Goal: Understand process/instructions: Learn how to perform a task or action

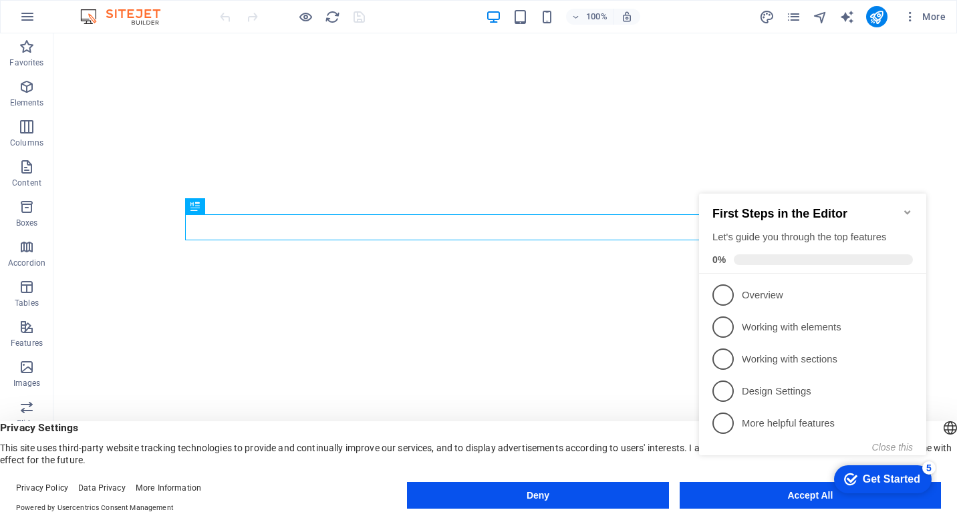
click at [908, 207] on icon "Minimize checklist" at bounding box center [907, 212] width 11 height 11
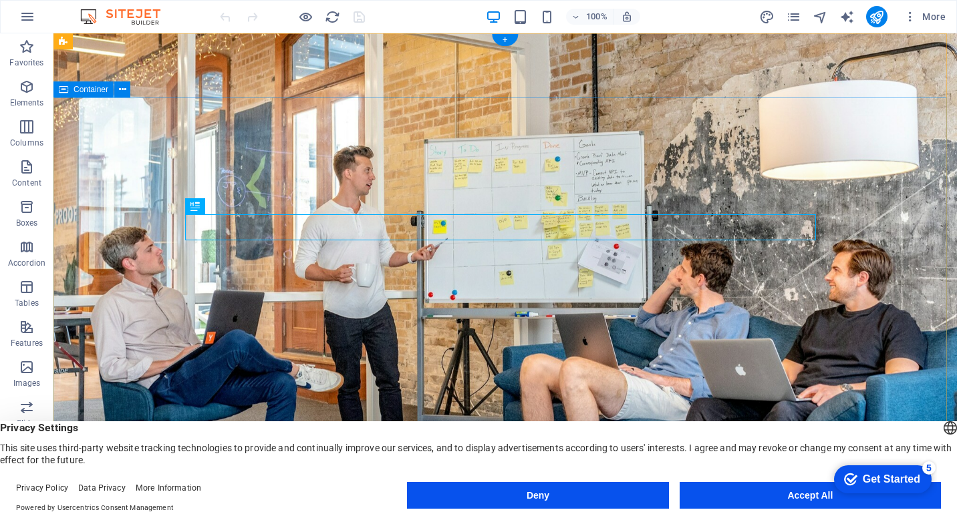
scroll to position [134, 0]
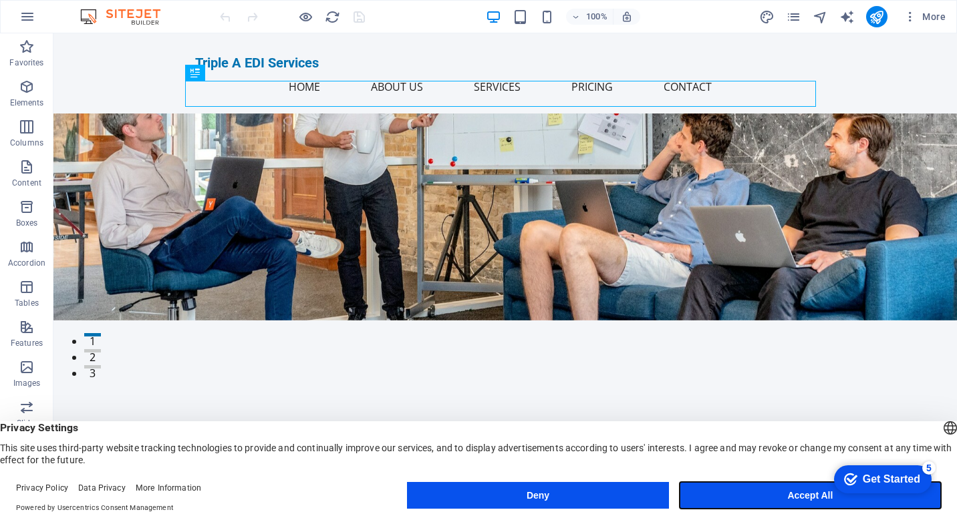
click at [808, 494] on button "Accept All" at bounding box center [809, 495] width 261 height 27
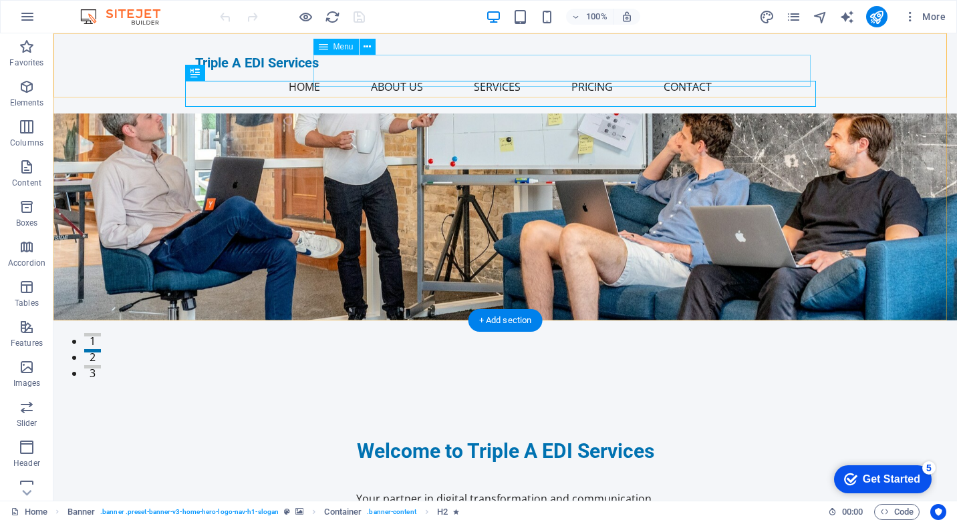
click at [651, 71] on nav "Home About Us Services Pricing Contact" at bounding box center [505, 87] width 620 height 32
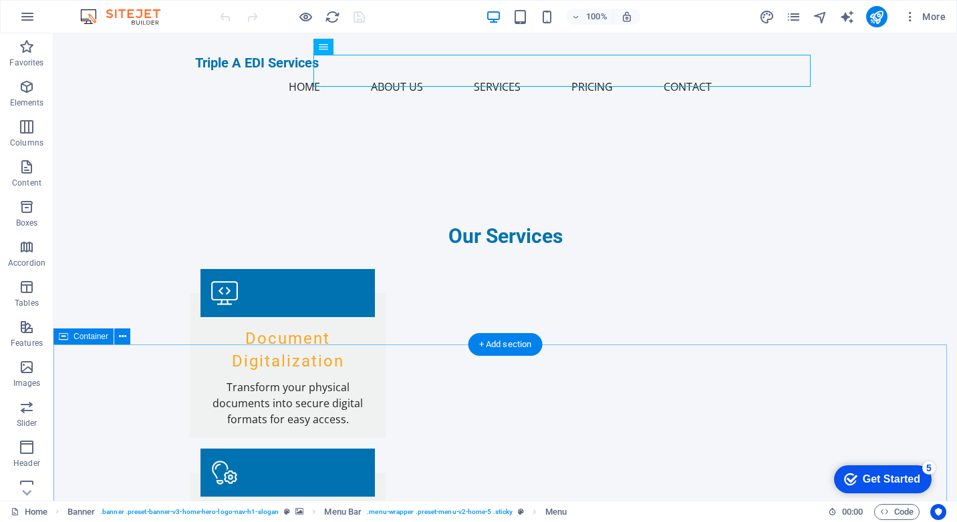
scroll to position [1536, 0]
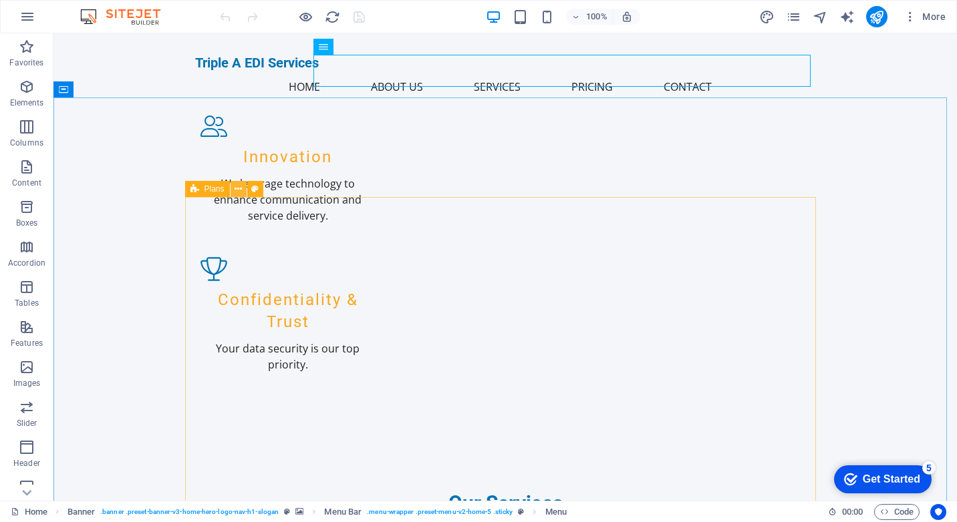
click at [238, 190] on icon at bounding box center [237, 189] width 7 height 14
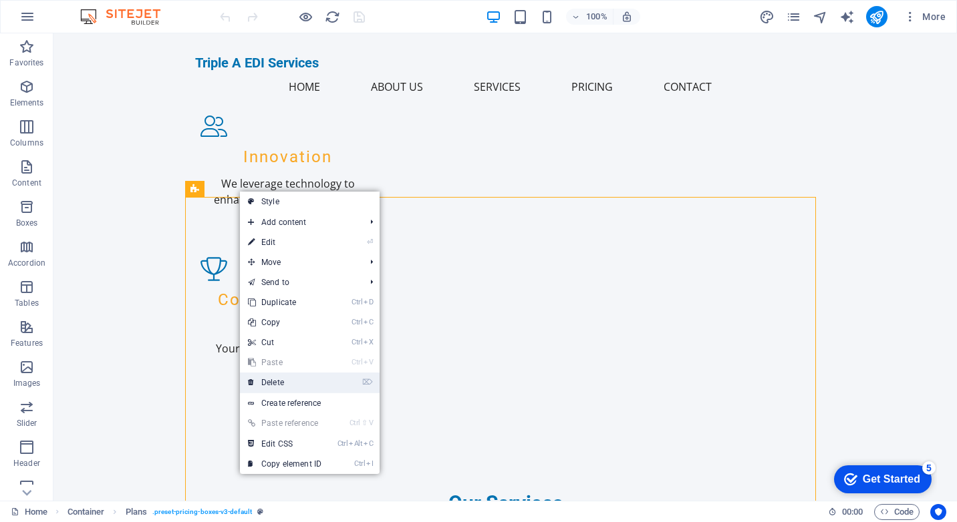
click at [304, 383] on link "⌦ Delete" at bounding box center [285, 383] width 90 height 20
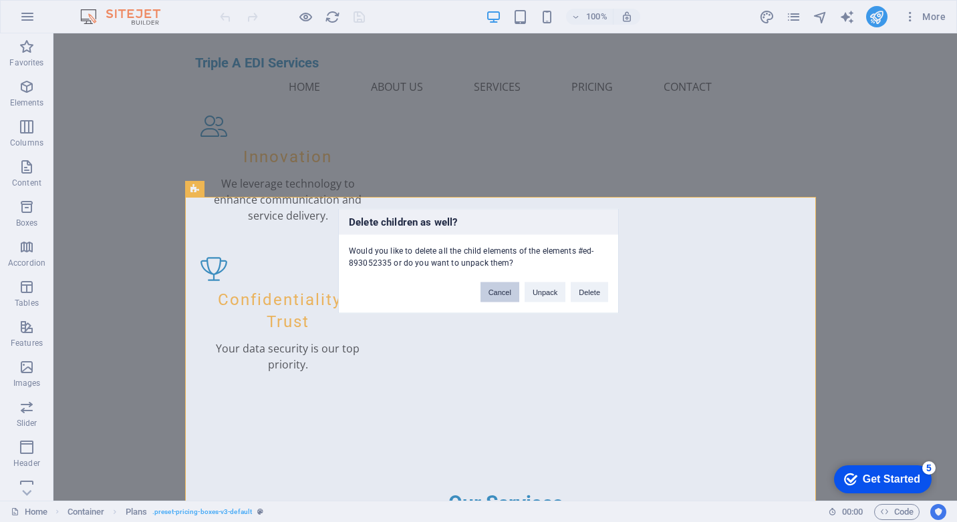
click at [508, 294] on button "Cancel" at bounding box center [499, 293] width 39 height 20
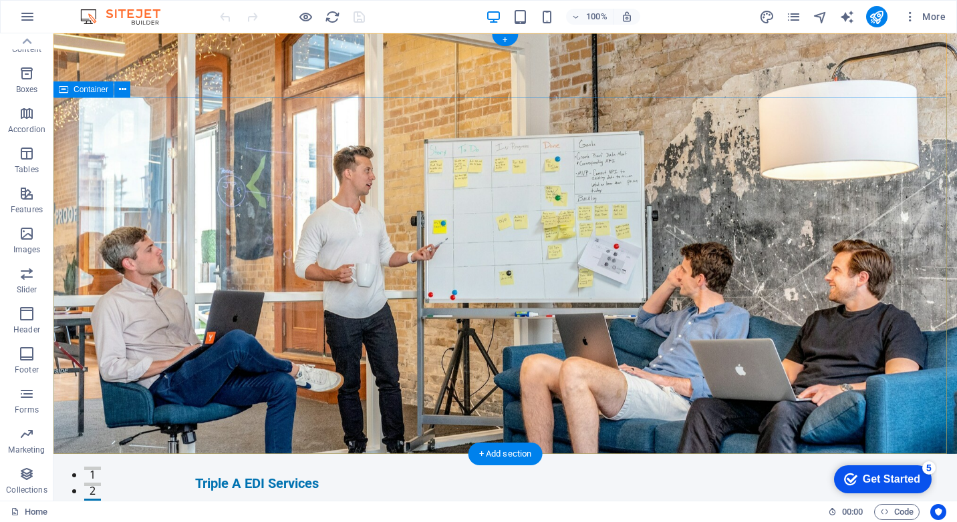
scroll to position [134, 0]
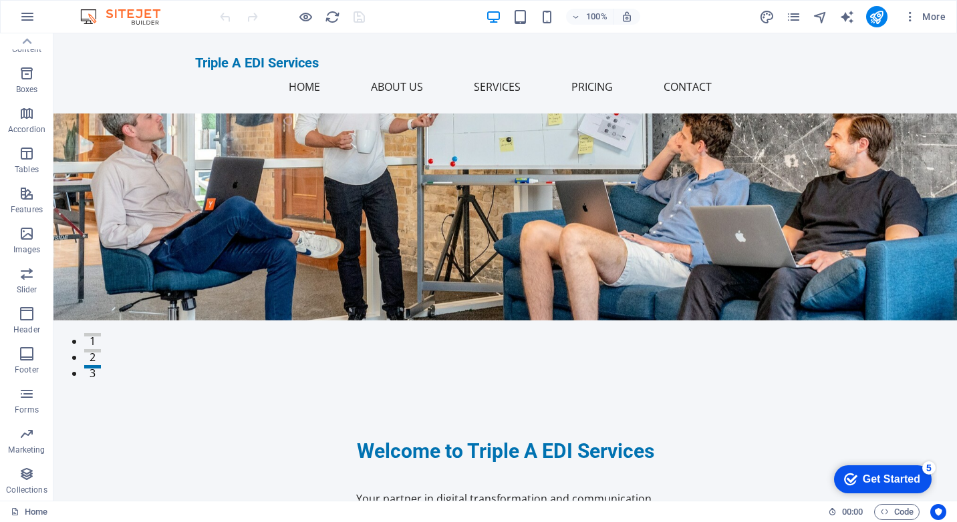
click at [875, 471] on div "checkmark Get Started 5" at bounding box center [883, 480] width 98 height 28
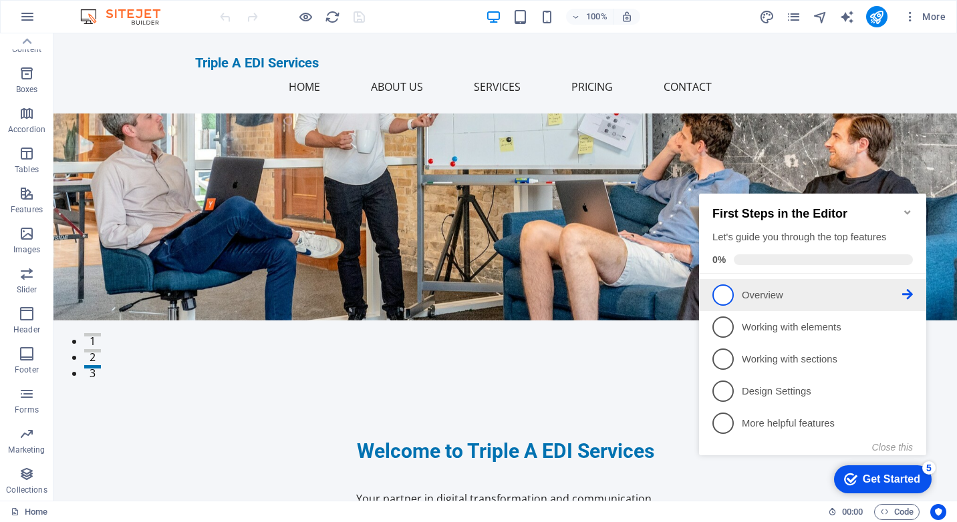
click at [761, 289] on p "Overview - incomplete" at bounding box center [822, 296] width 160 height 14
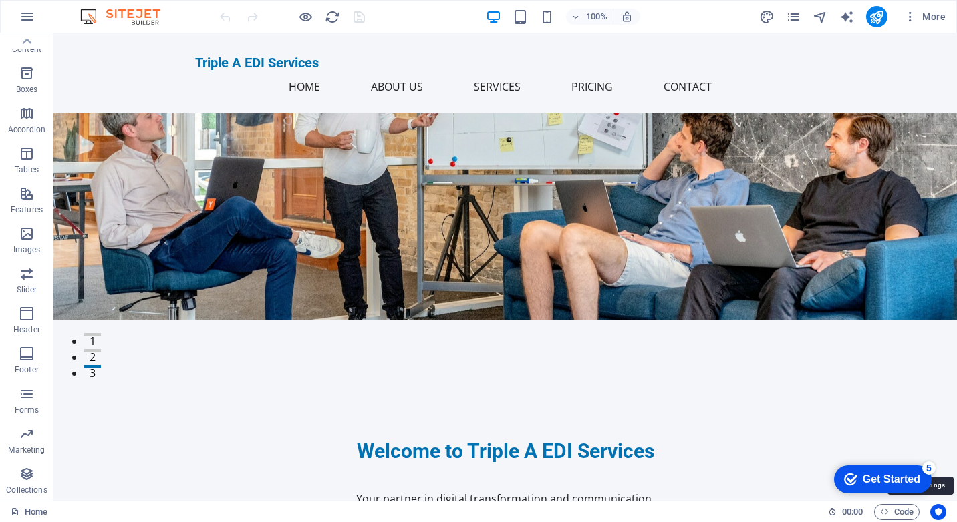
scroll to position [0, 0]
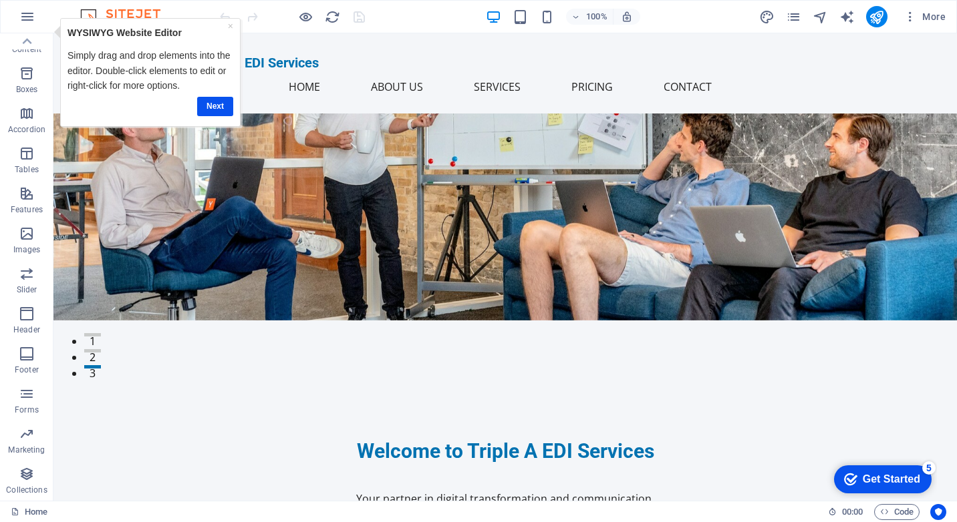
click at [875, 476] on div "Get Started" at bounding box center [890, 480] width 57 height 12
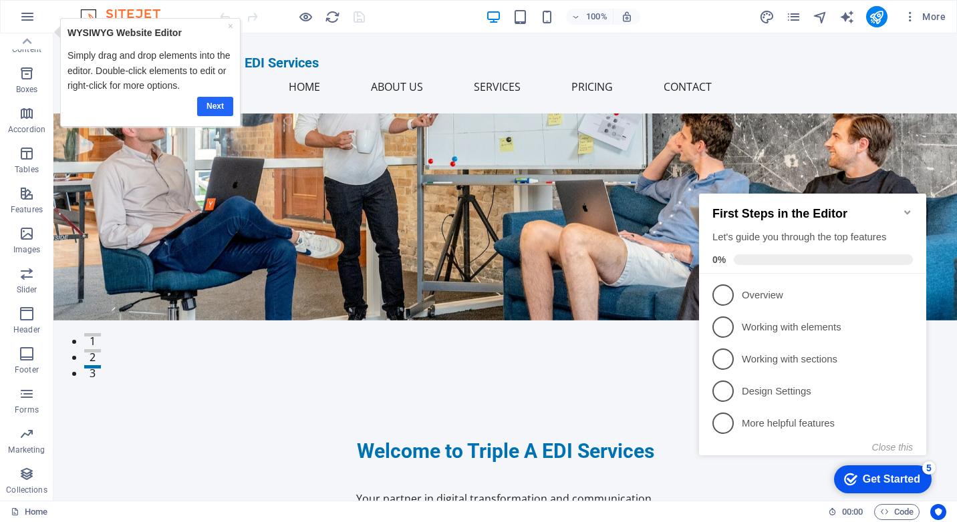
click at [221, 108] on link "Next" at bounding box center [214, 106] width 36 height 19
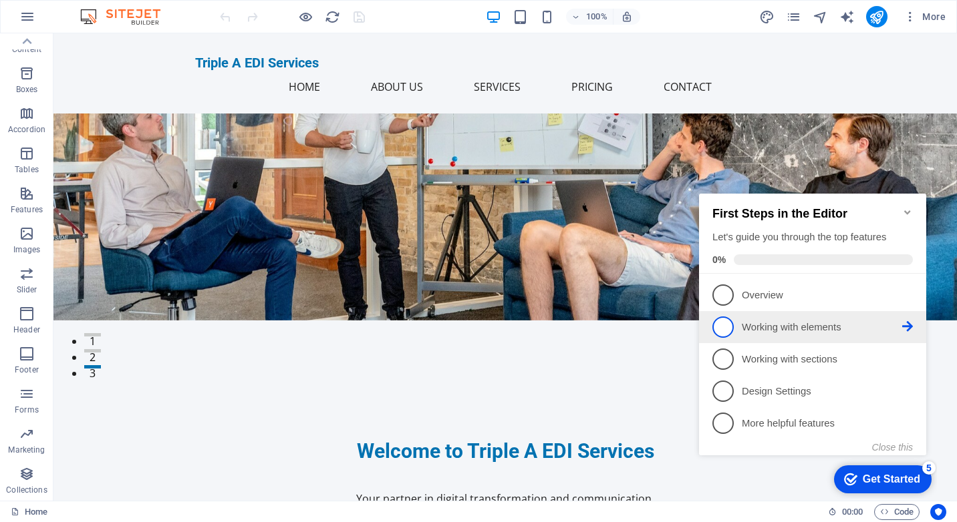
click at [907, 327] on icon at bounding box center [907, 326] width 11 height 11
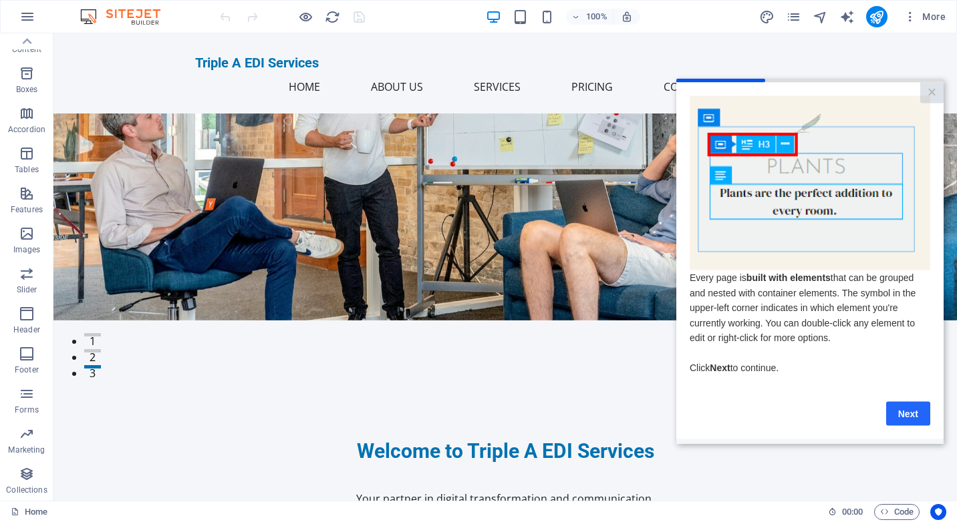
click at [921, 422] on link "Next" at bounding box center [908, 413] width 44 height 24
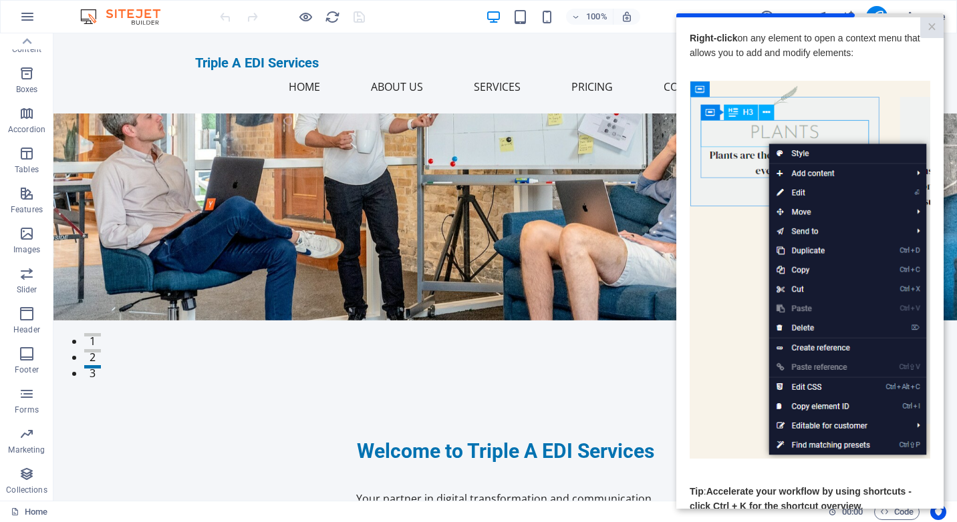
click at [830, 328] on img at bounding box center [809, 270] width 240 height 379
click at [711, 265] on img at bounding box center [809, 270] width 240 height 379
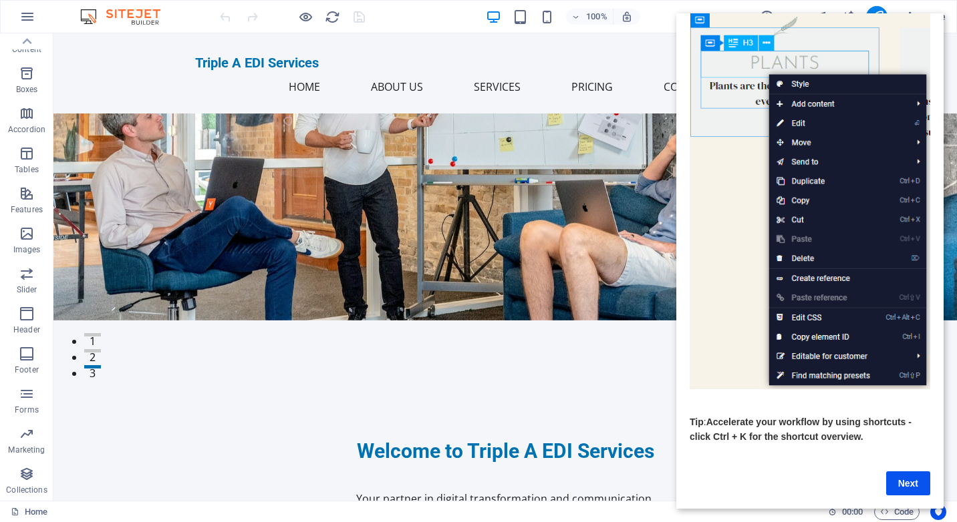
click at [912, 480] on link "Next" at bounding box center [908, 484] width 44 height 24
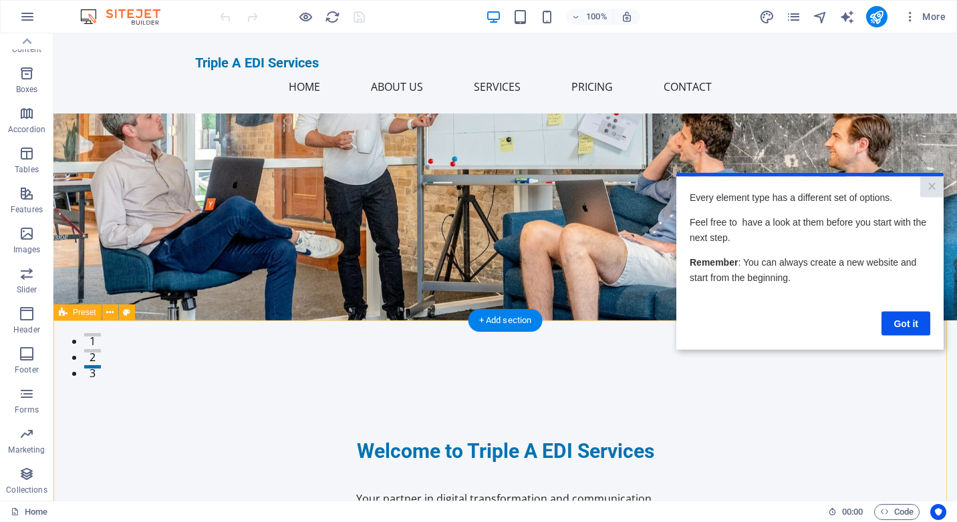
scroll to position [0, 0]
click at [909, 326] on link "Got it" at bounding box center [905, 323] width 49 height 24
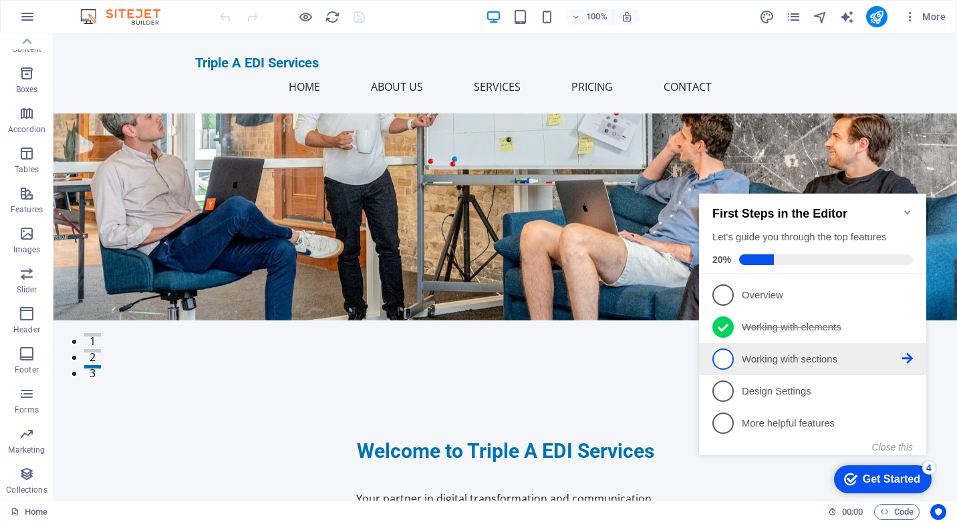
click at [834, 353] on p "Working with sections - incomplete" at bounding box center [822, 360] width 160 height 14
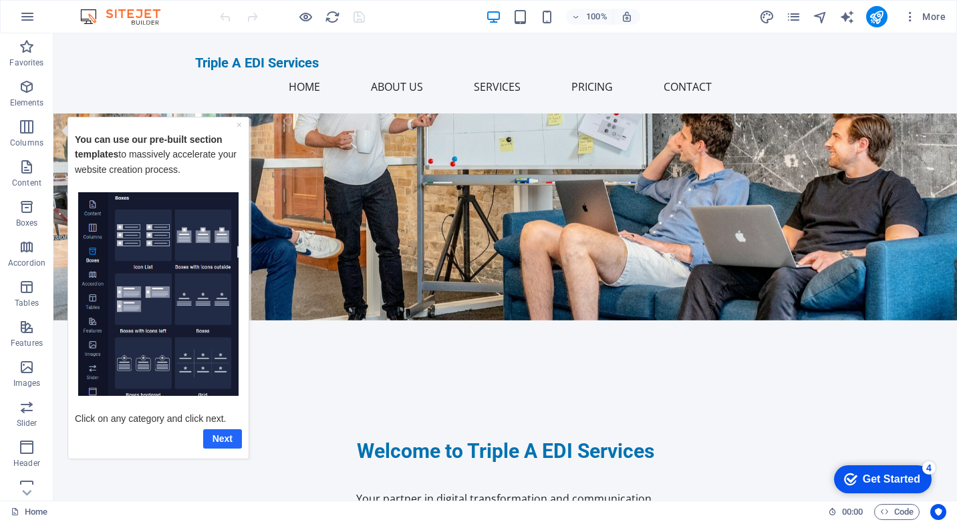
drag, startPoint x: 220, startPoint y: 440, endPoint x: 224, endPoint y: 522, distance: 82.9
click at [220, 440] on link "Next" at bounding box center [222, 438] width 39 height 19
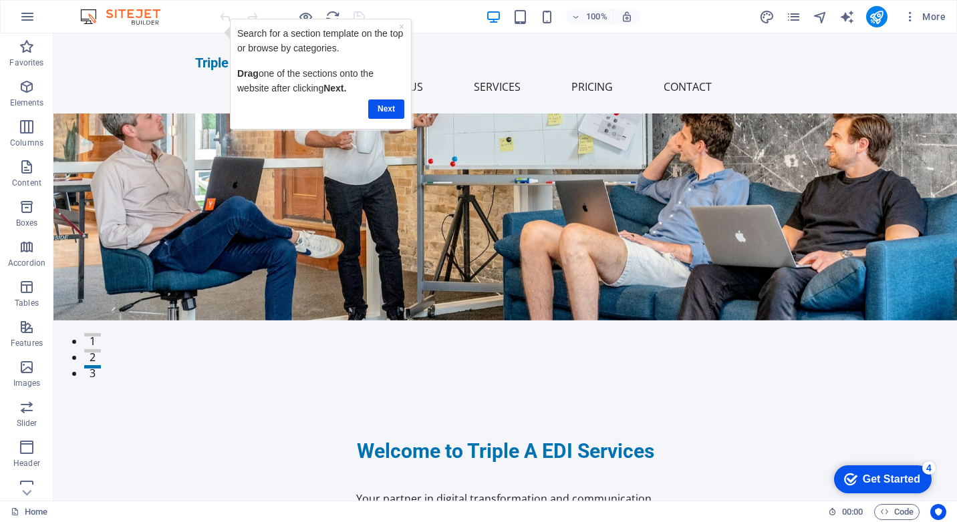
click at [905, 476] on div "Get Started" at bounding box center [890, 480] width 57 height 12
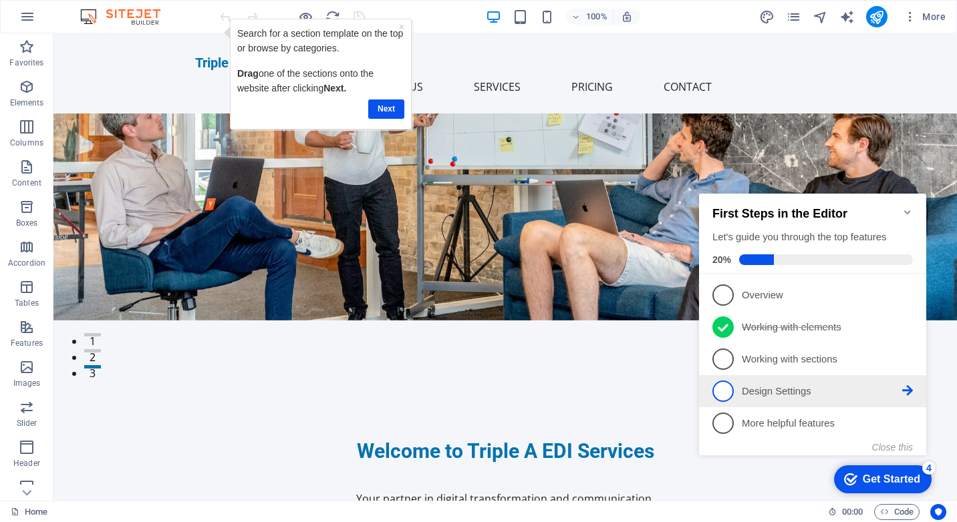
click at [902, 391] on icon at bounding box center [907, 390] width 11 height 11
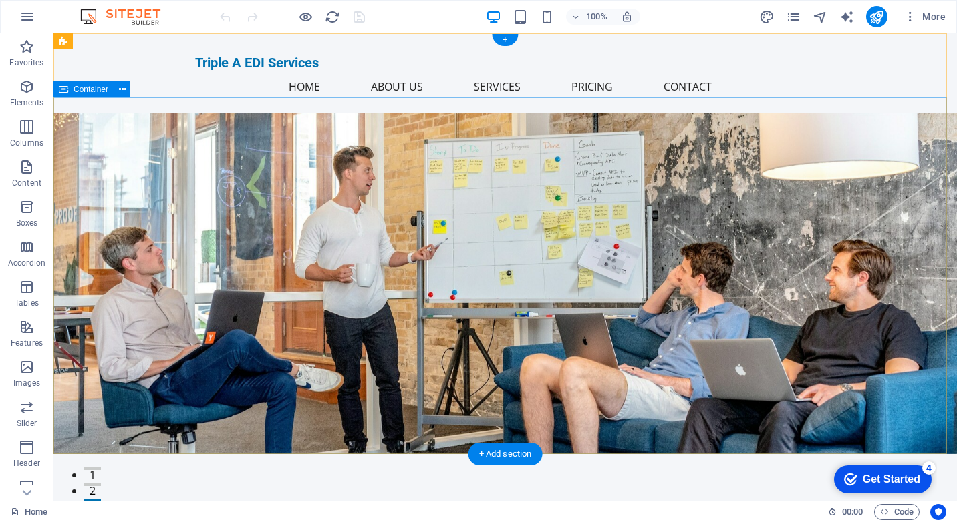
scroll to position [67, 0]
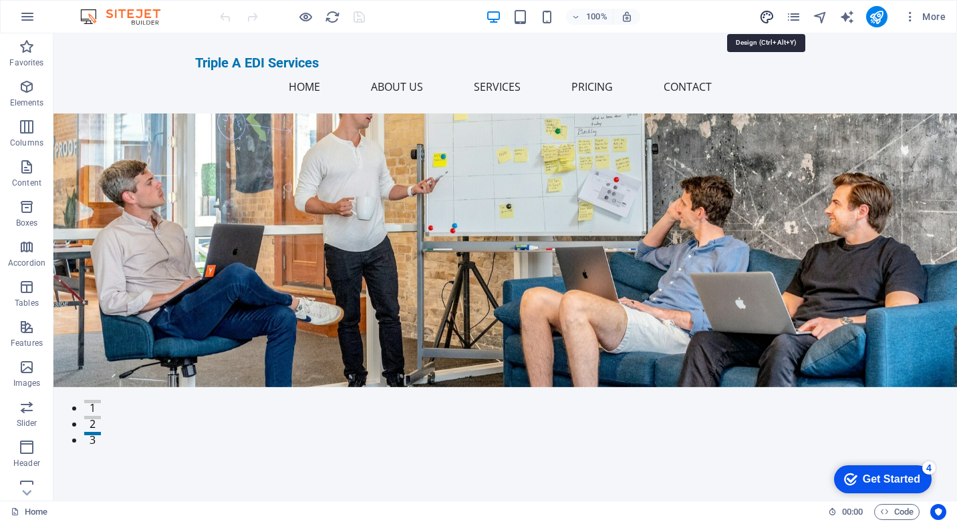
click at [764, 17] on icon "design" at bounding box center [766, 16] width 15 height 15
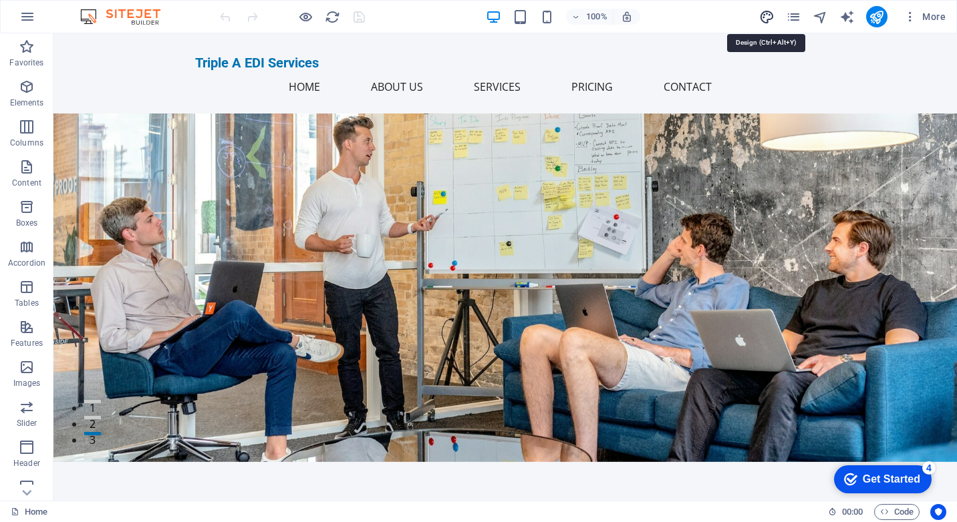
select select "px"
select select "200"
select select "px"
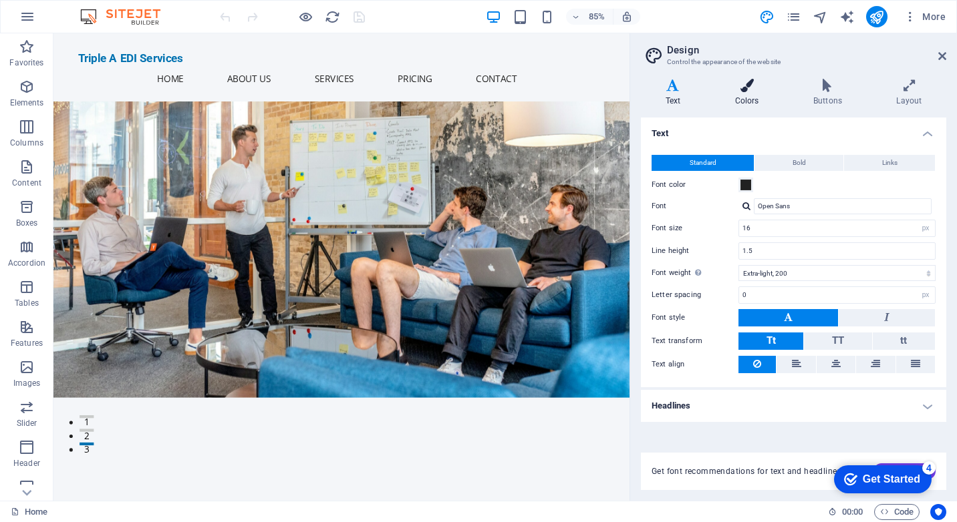
click at [745, 92] on icon at bounding box center [746, 85] width 73 height 13
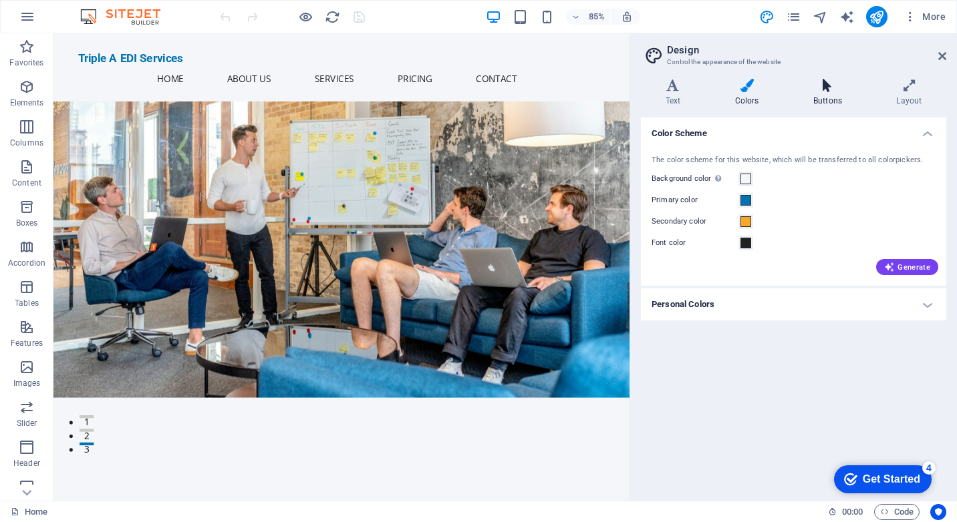
click at [808, 84] on icon at bounding box center [826, 85] width 77 height 13
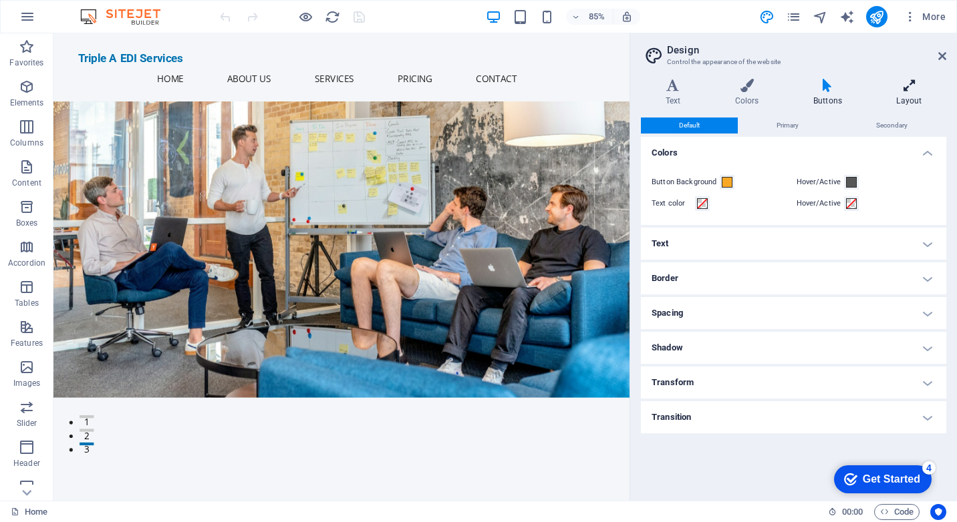
click at [909, 89] on icon at bounding box center [909, 85] width 74 height 13
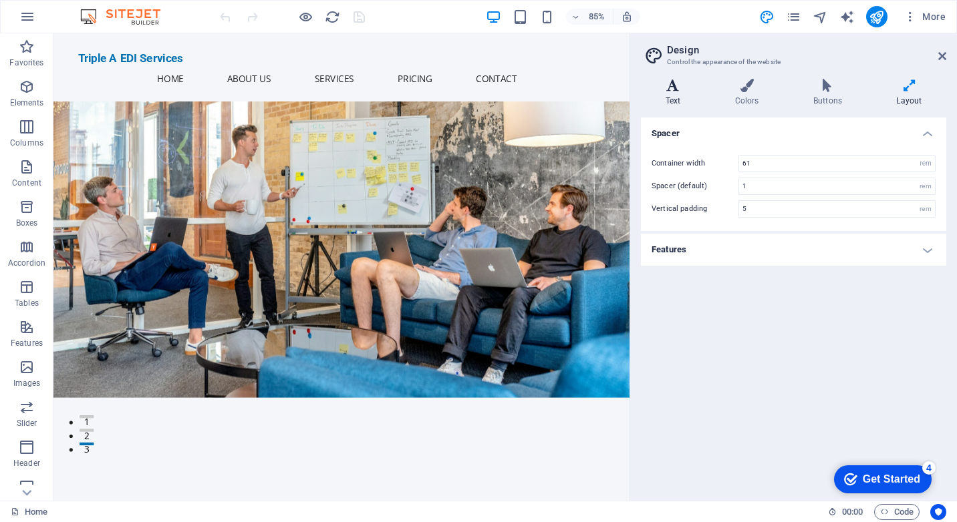
click at [682, 92] on icon at bounding box center [673, 85] width 64 height 13
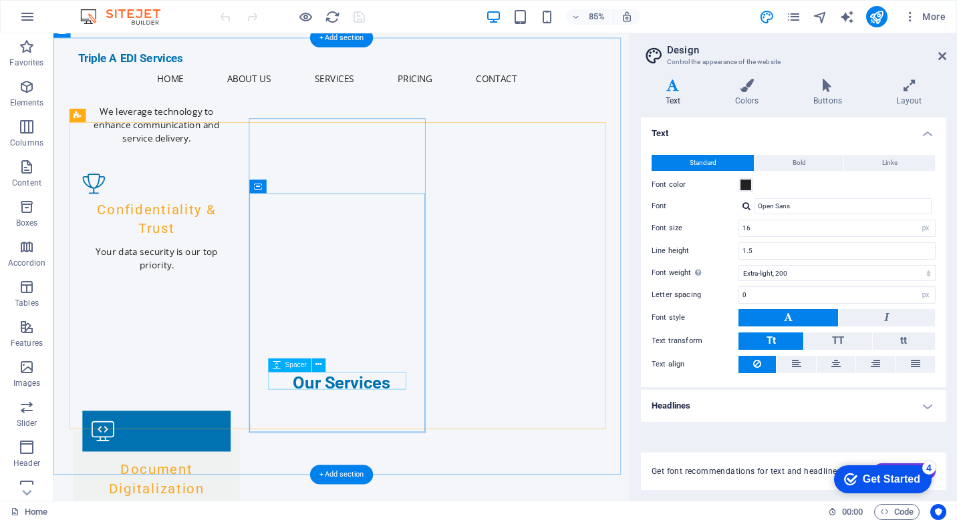
scroll to position [1603, 0]
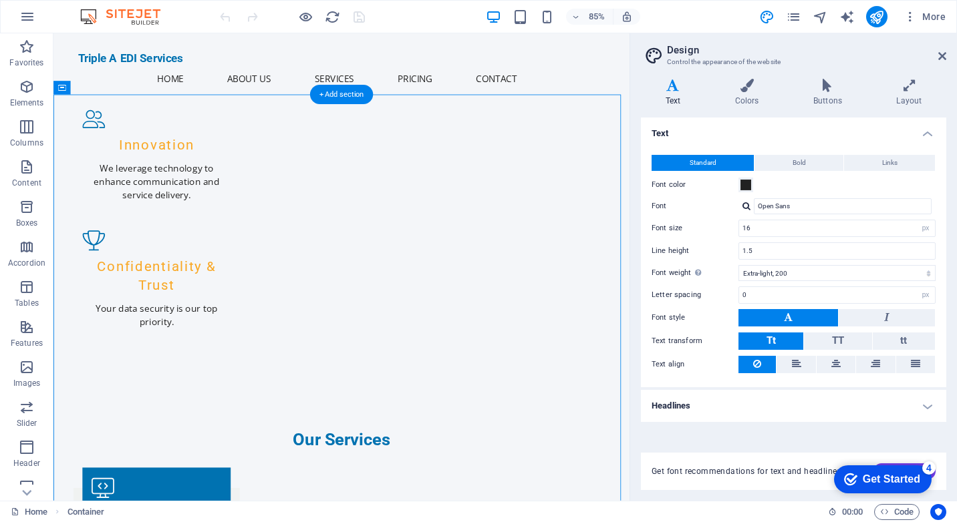
drag, startPoint x: 448, startPoint y: 168, endPoint x: 478, endPoint y: 420, distance: 254.3
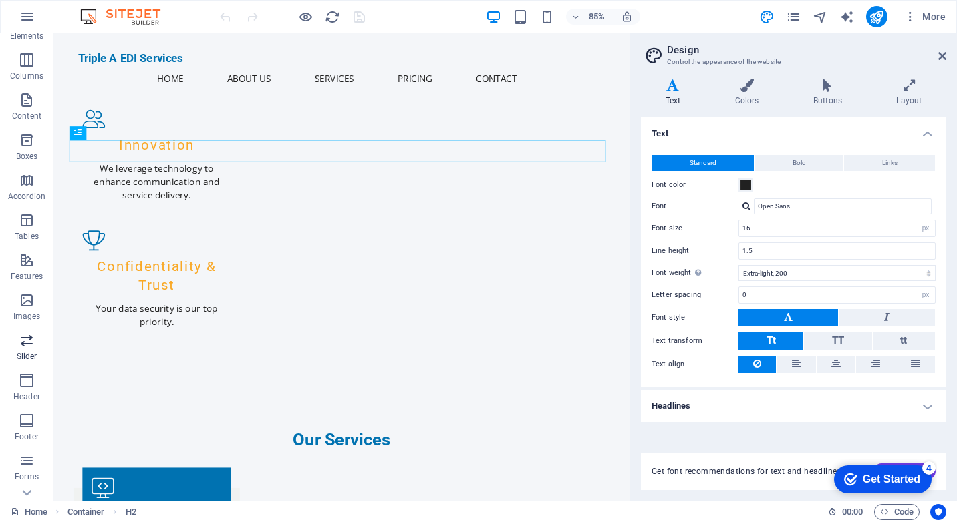
scroll to position [134, 0]
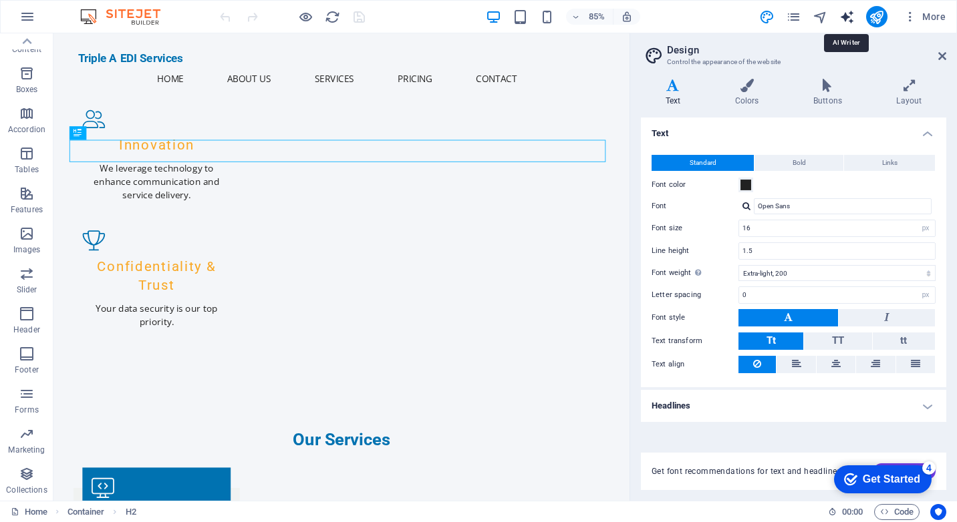
click at [853, 22] on icon "text_generator" at bounding box center [846, 16] width 15 height 15
select select "English"
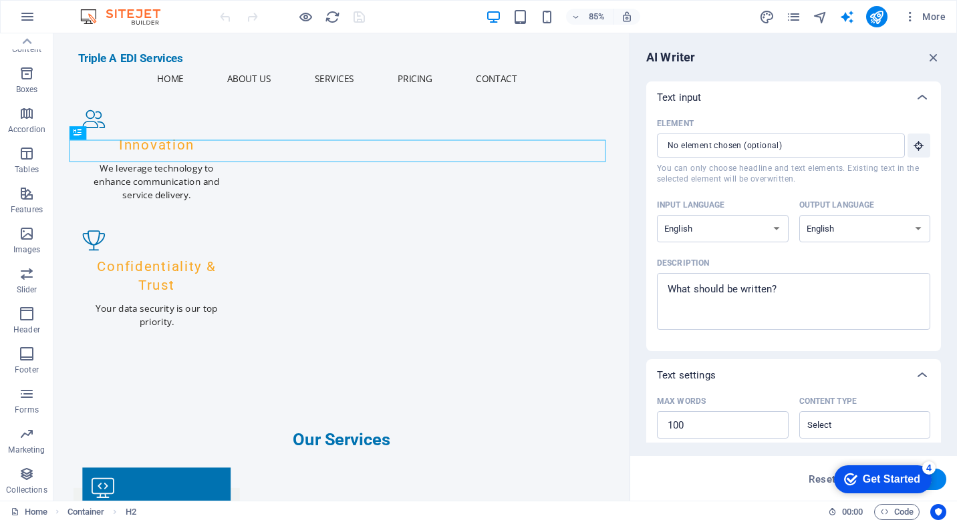
scroll to position [250, 0]
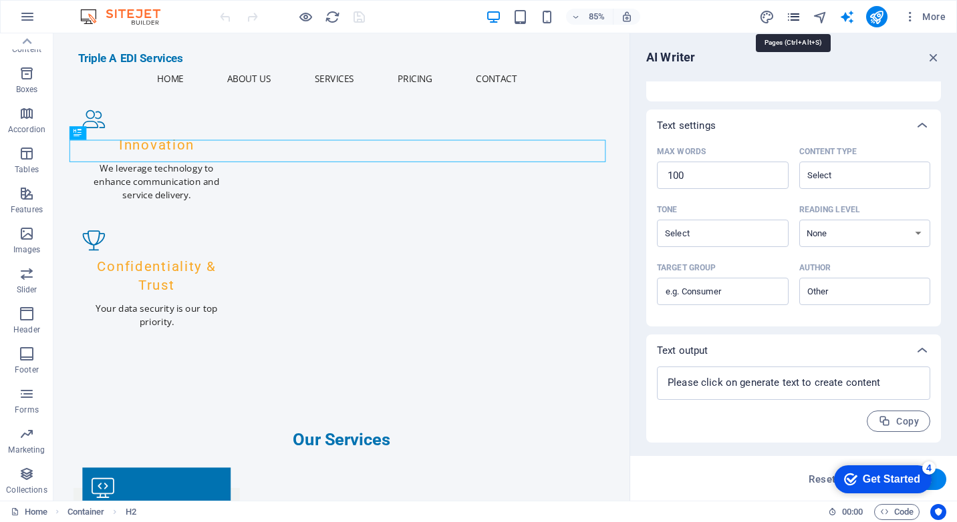
click at [792, 19] on icon "pages" at bounding box center [793, 16] width 15 height 15
